Goal: Find specific page/section

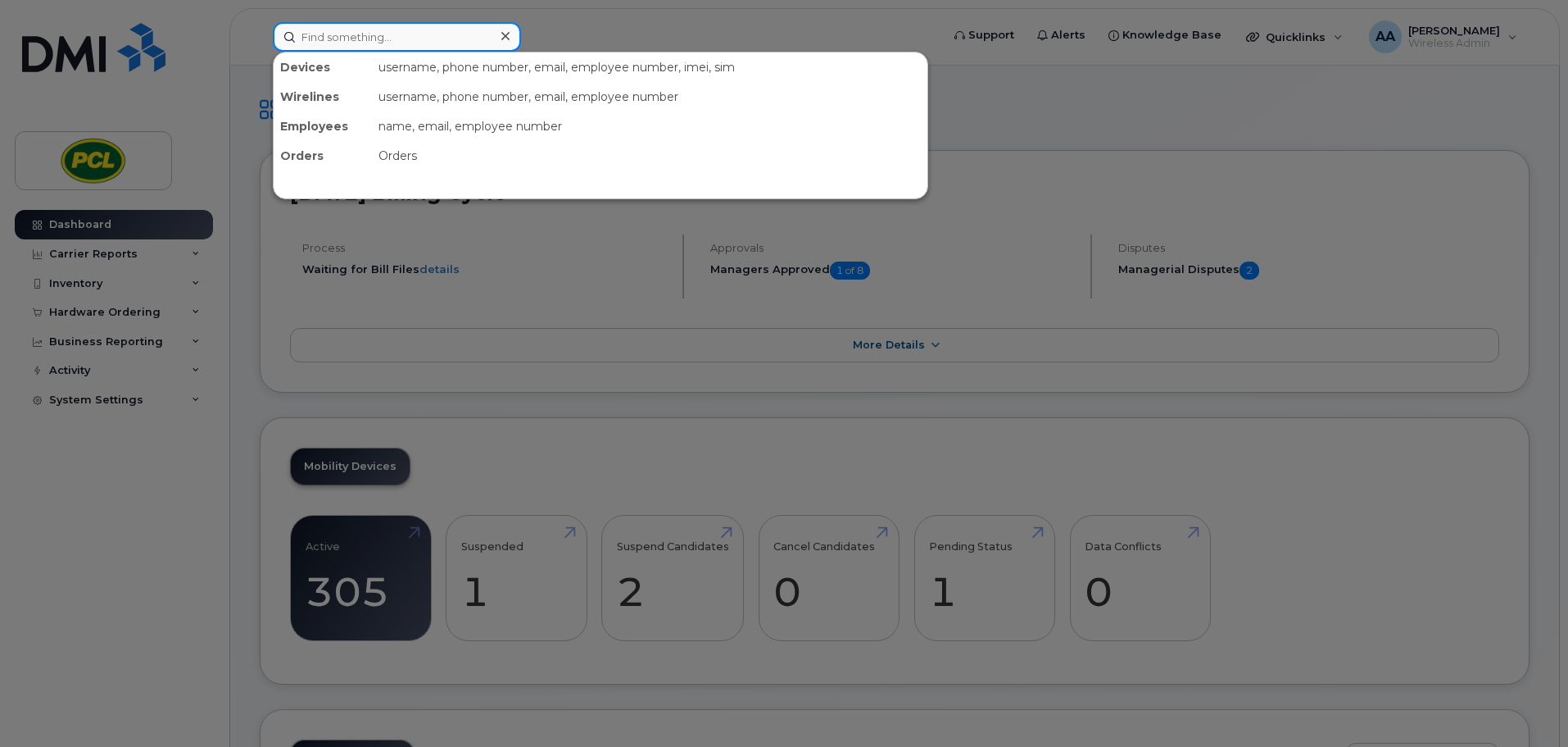
click at [341, 39] on input at bounding box center [397, 37] width 249 height 30
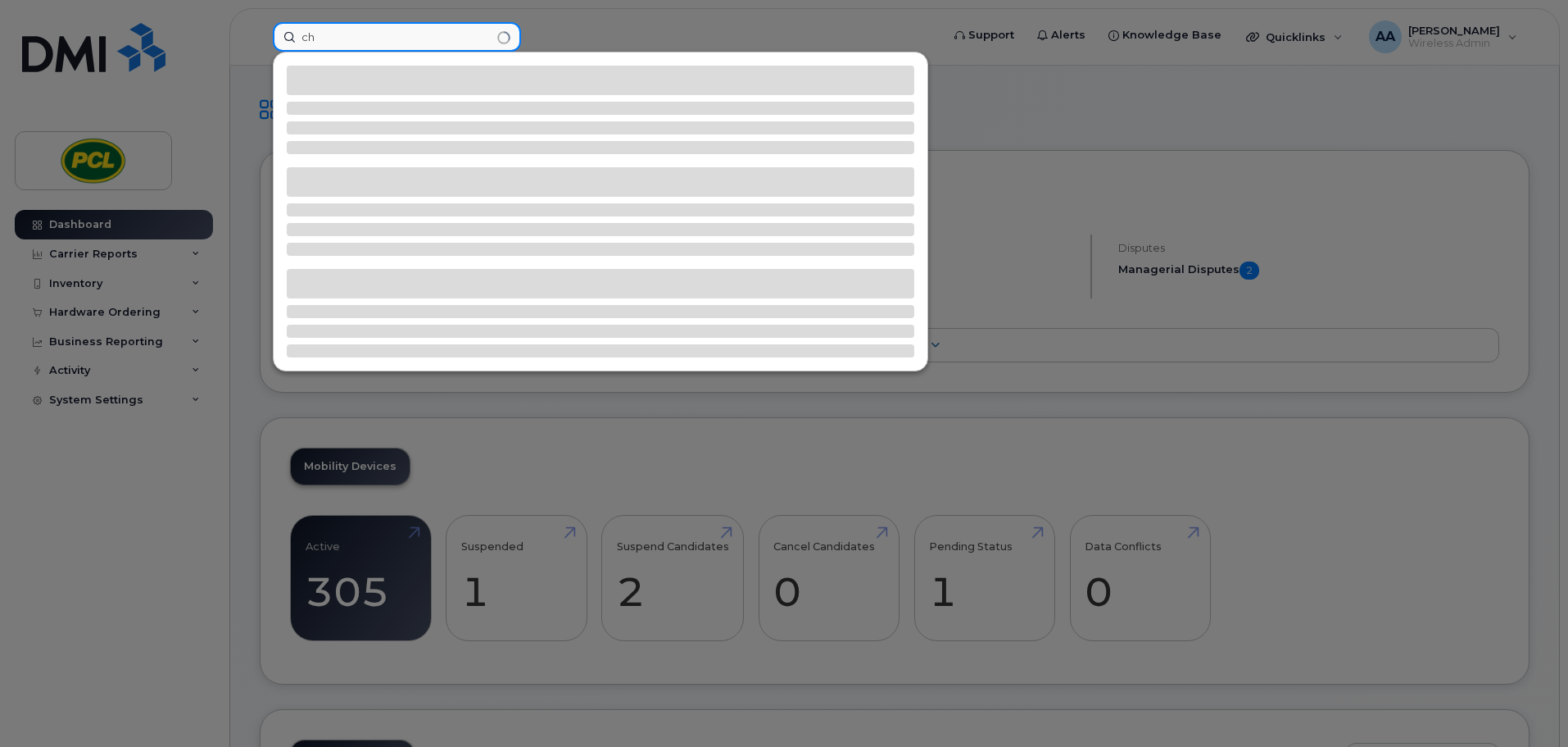
type input "c"
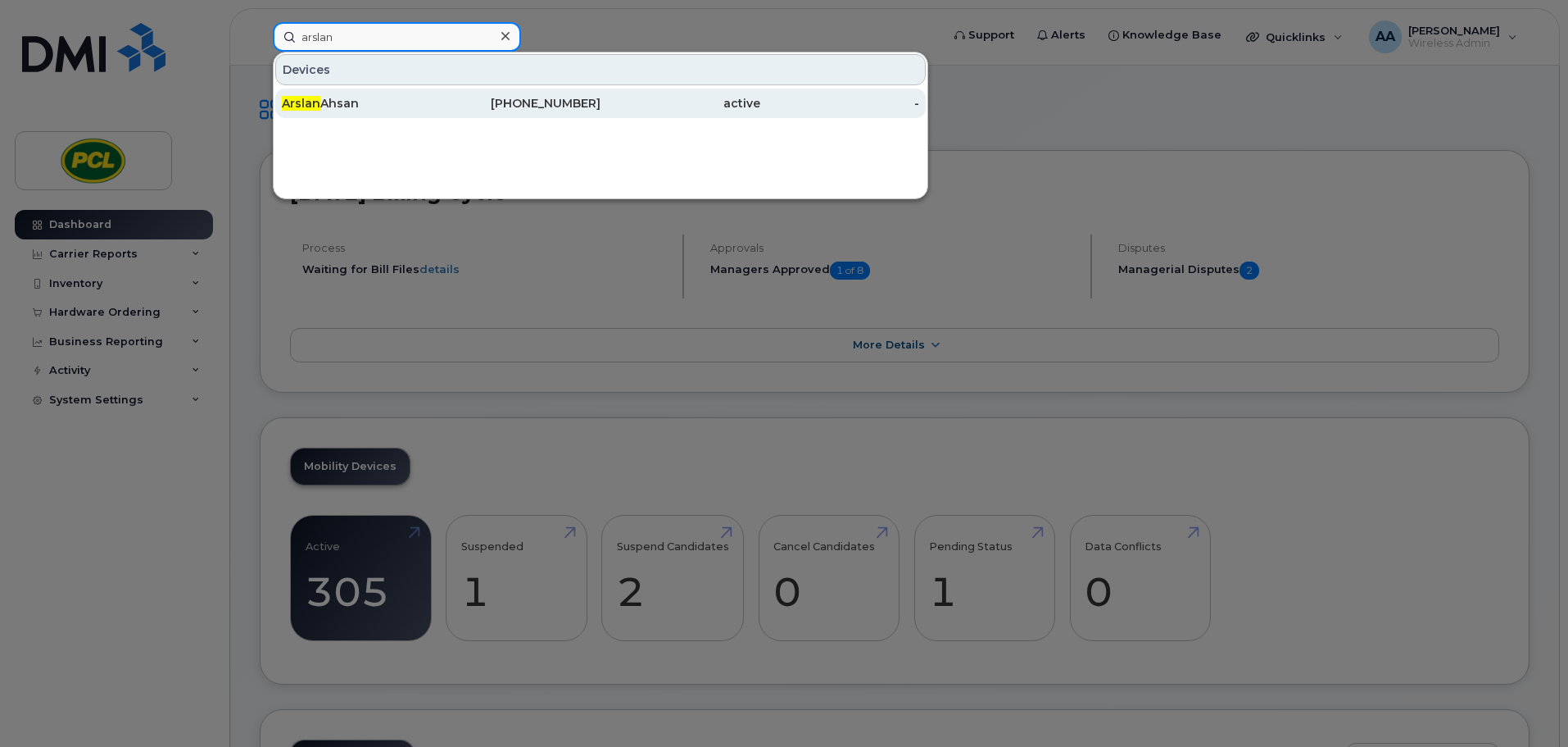
type input "arslan"
click at [367, 97] on div "Arslan Ahsan" at bounding box center [362, 103] width 160 height 16
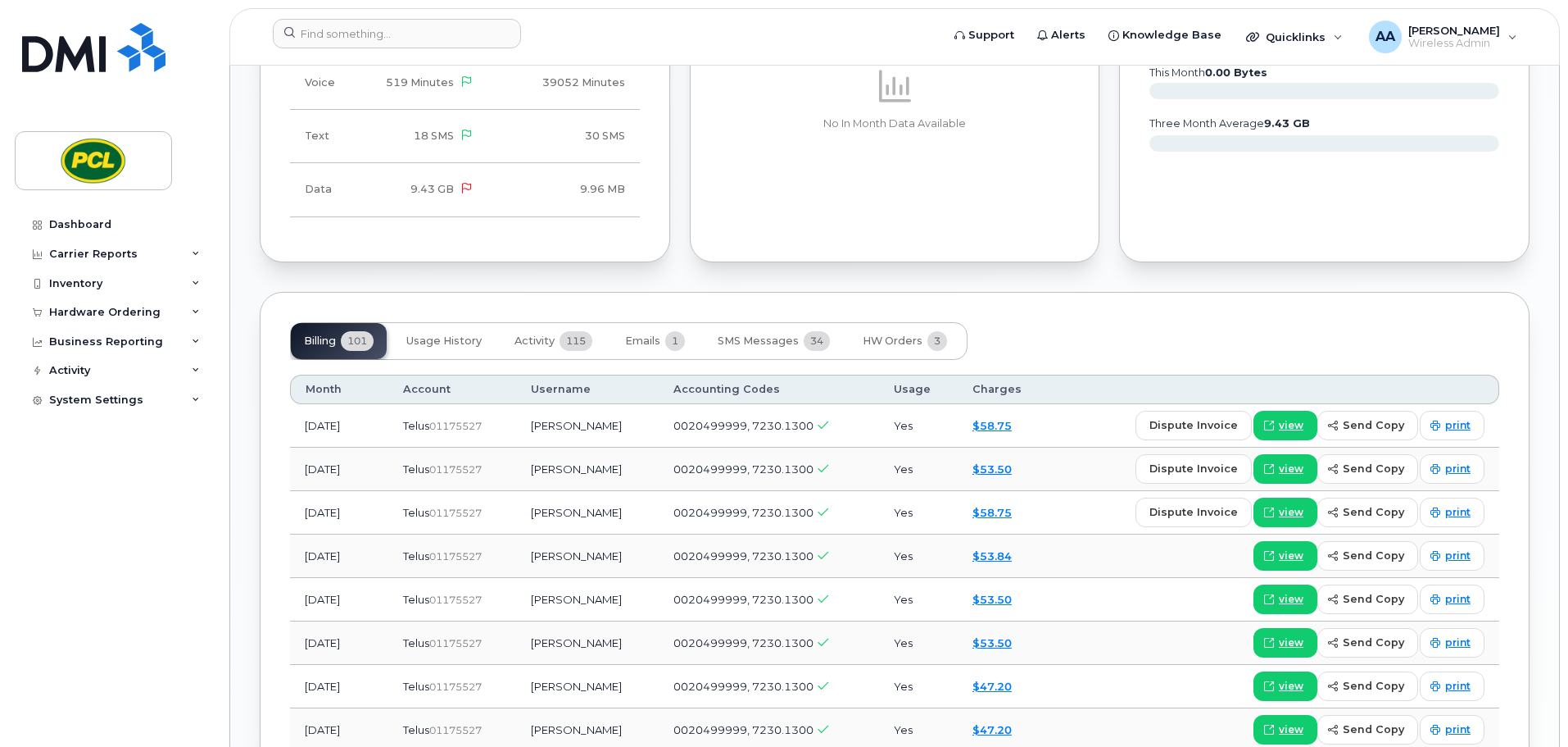
scroll to position [1066, 0]
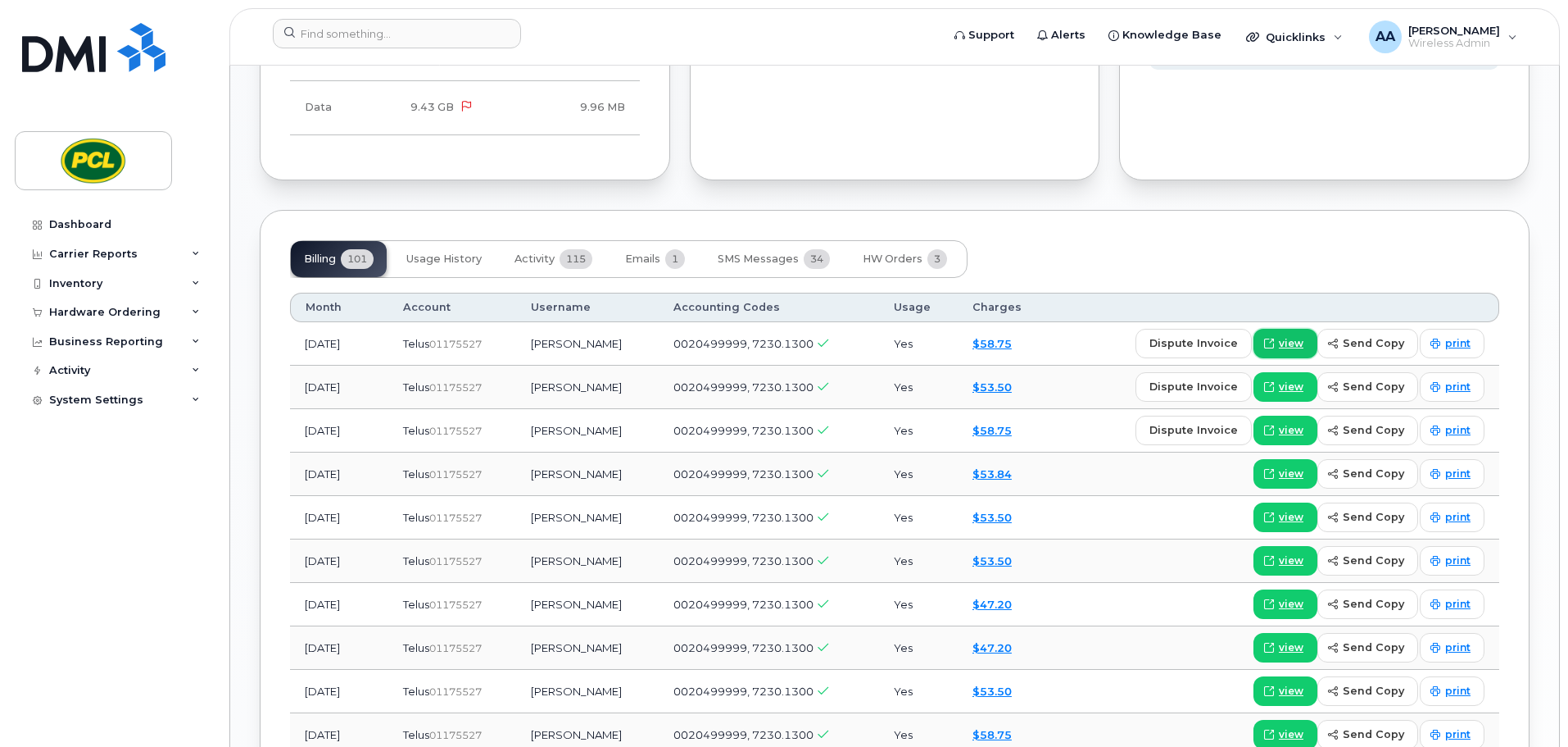
click at [1292, 340] on span "view" at bounding box center [1290, 343] width 25 height 14
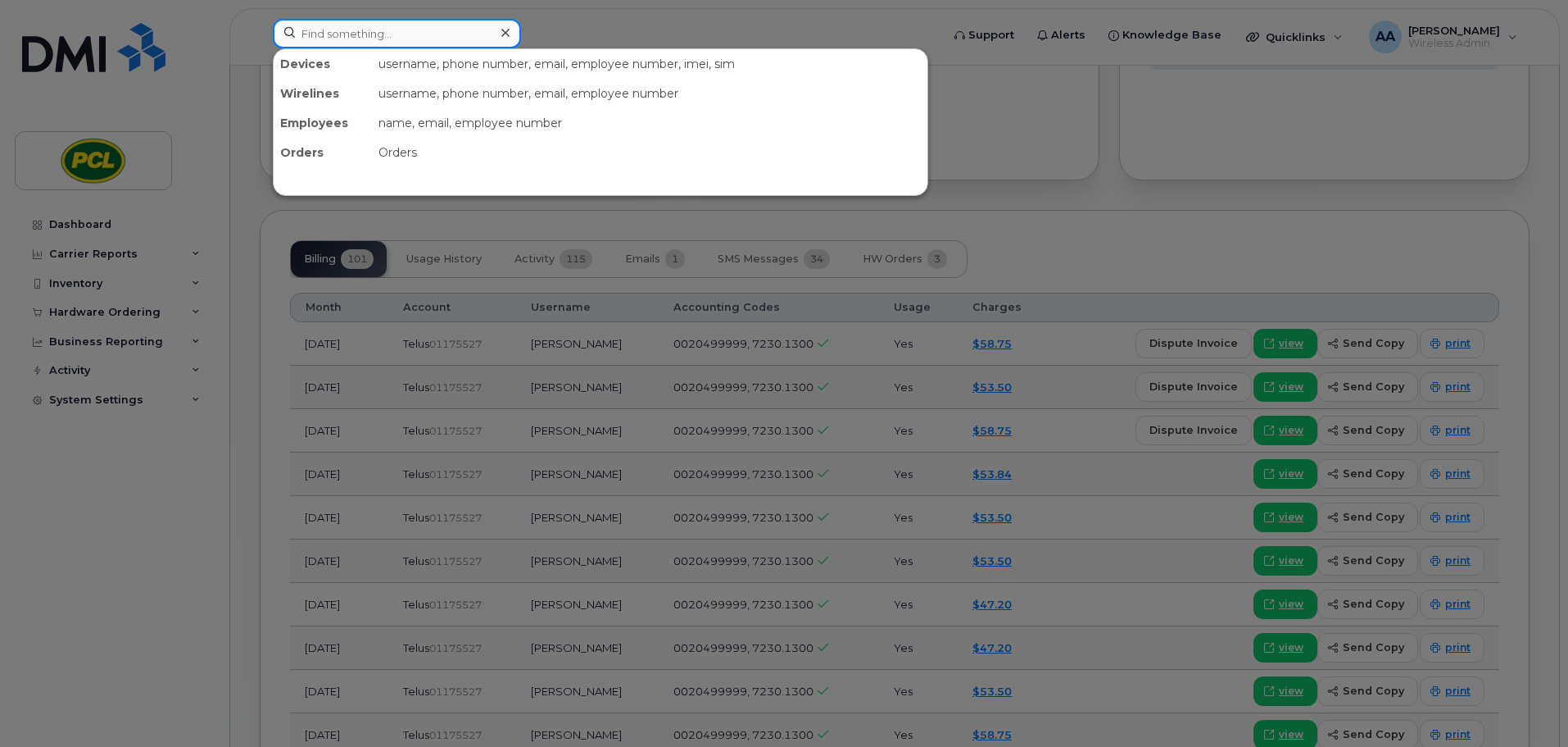
click at [330, 42] on input at bounding box center [397, 33] width 249 height 30
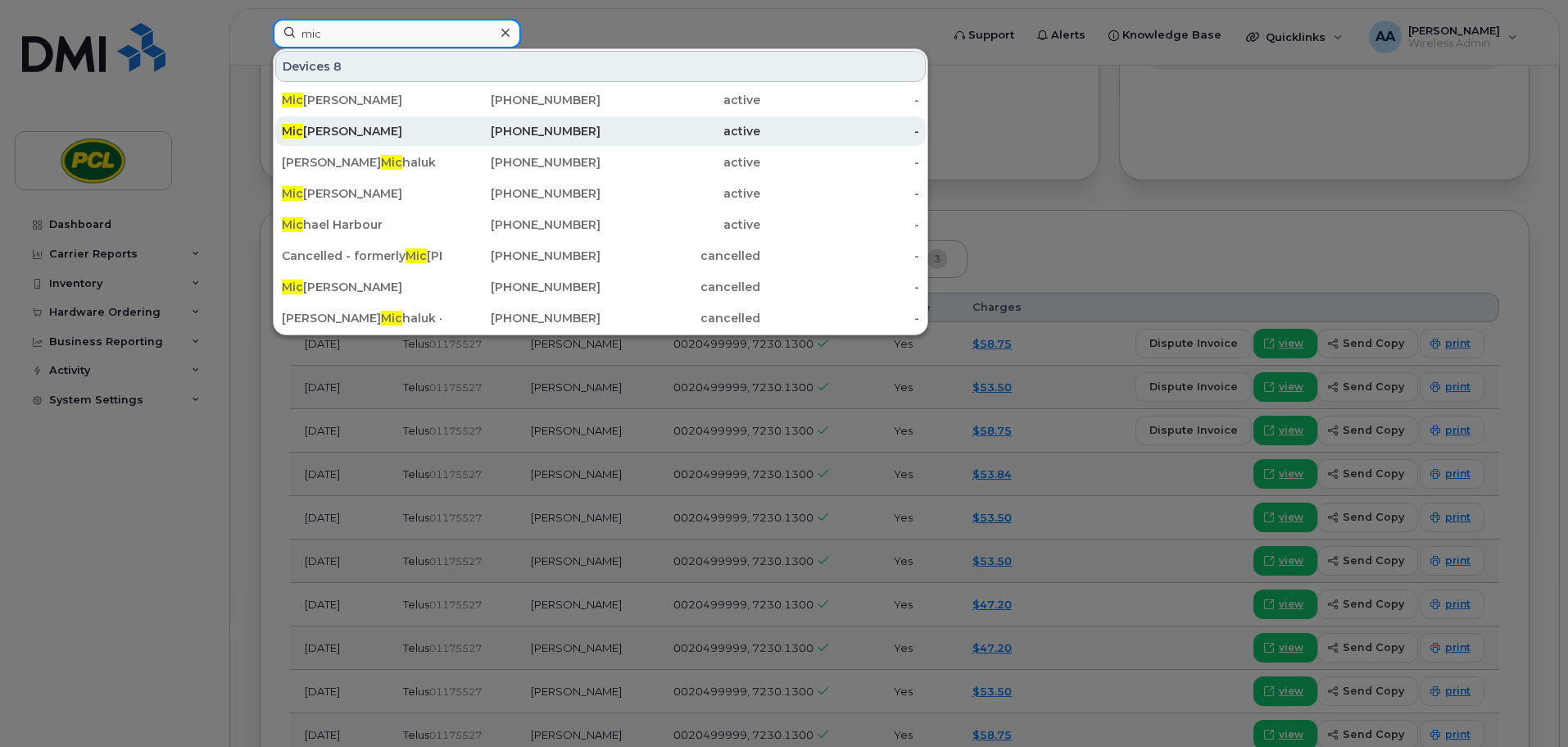
type input "mic"
click at [354, 127] on div "Mic hael Gale" at bounding box center [362, 130] width 160 height 16
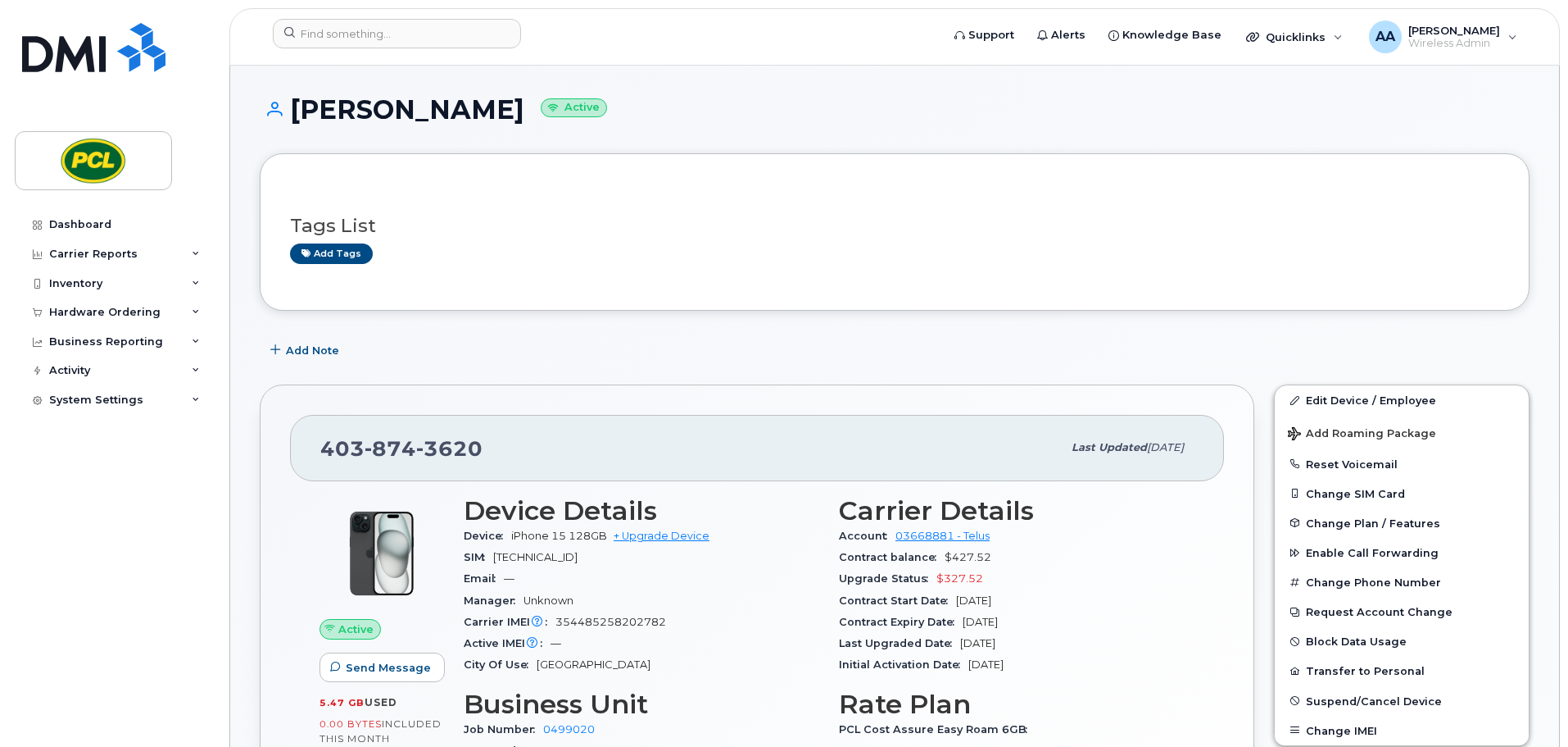
scroll to position [246, 0]
